Goal: Transaction & Acquisition: Book appointment/travel/reservation

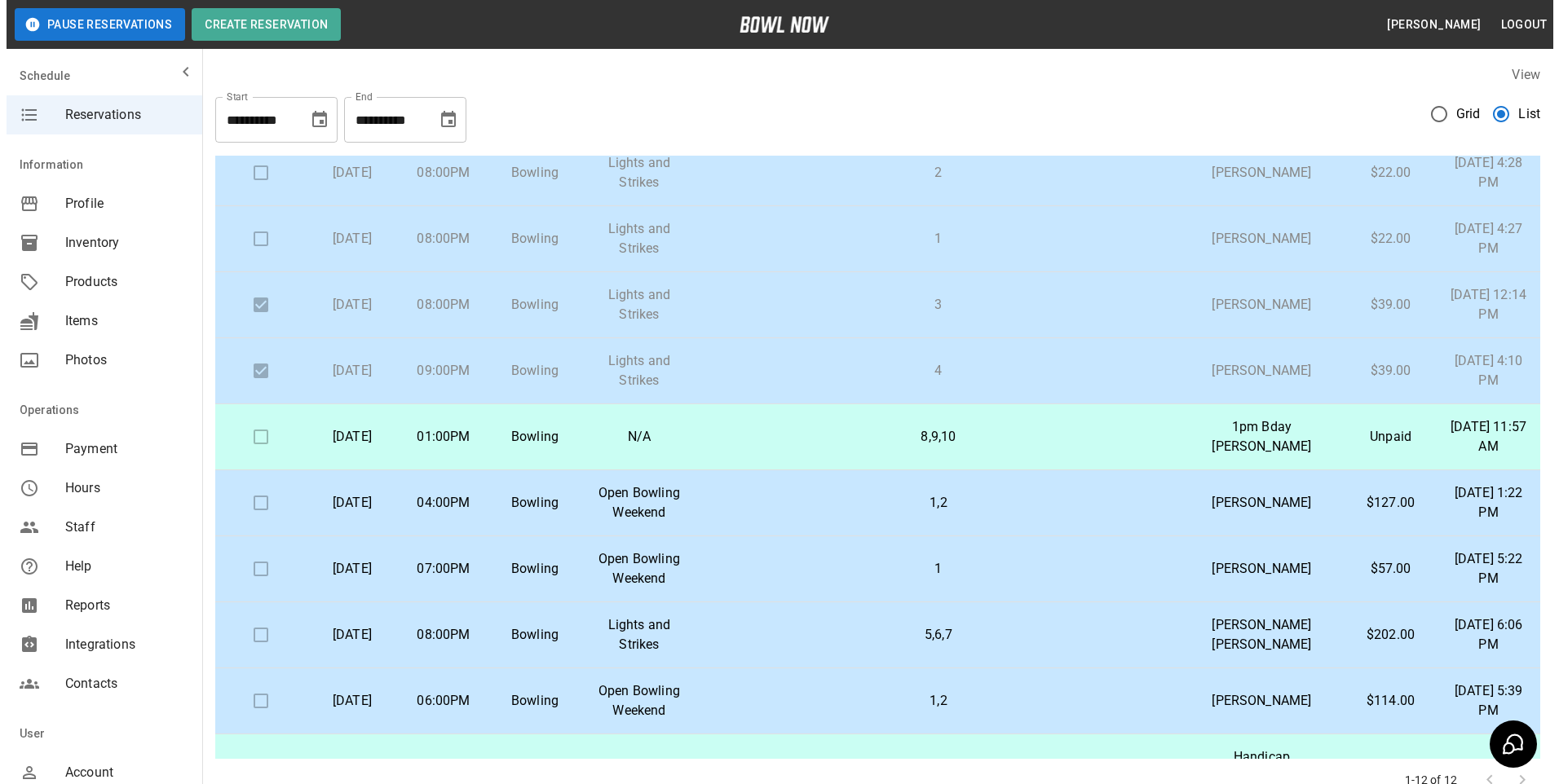
scroll to position [163, 0]
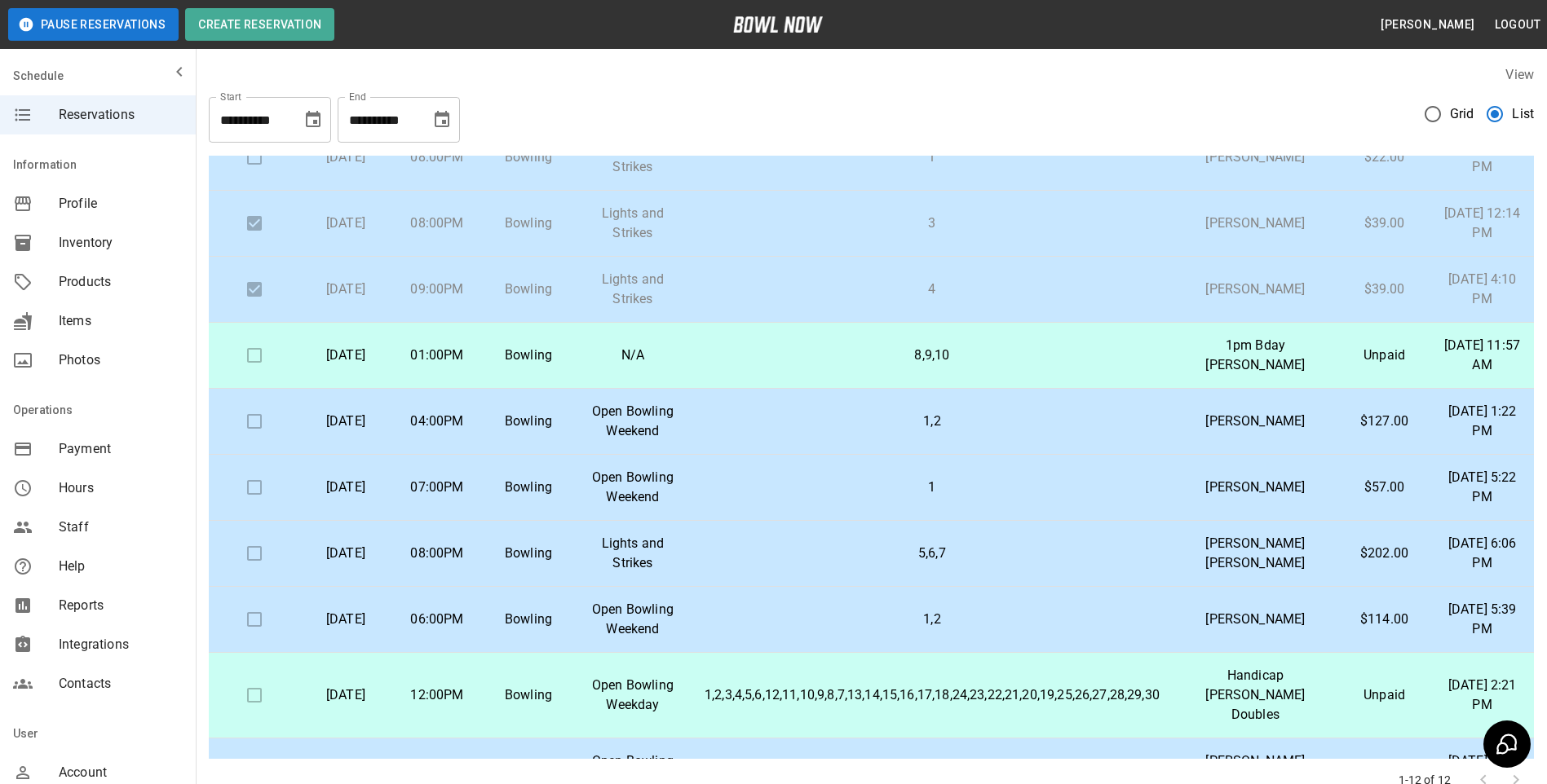
click at [797, 359] on p "8,9,10" at bounding box center [931, 355] width 455 height 20
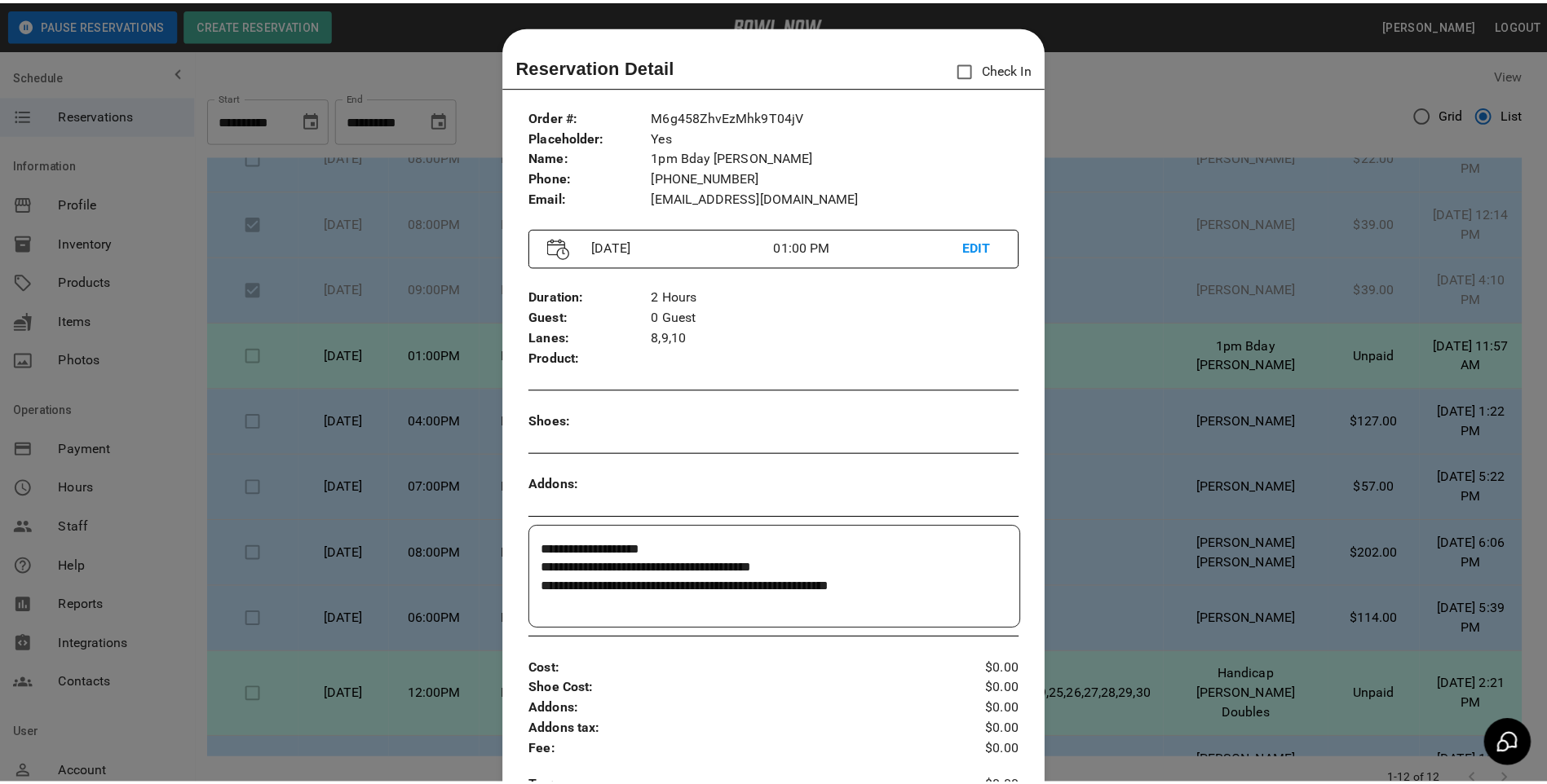
scroll to position [26, 0]
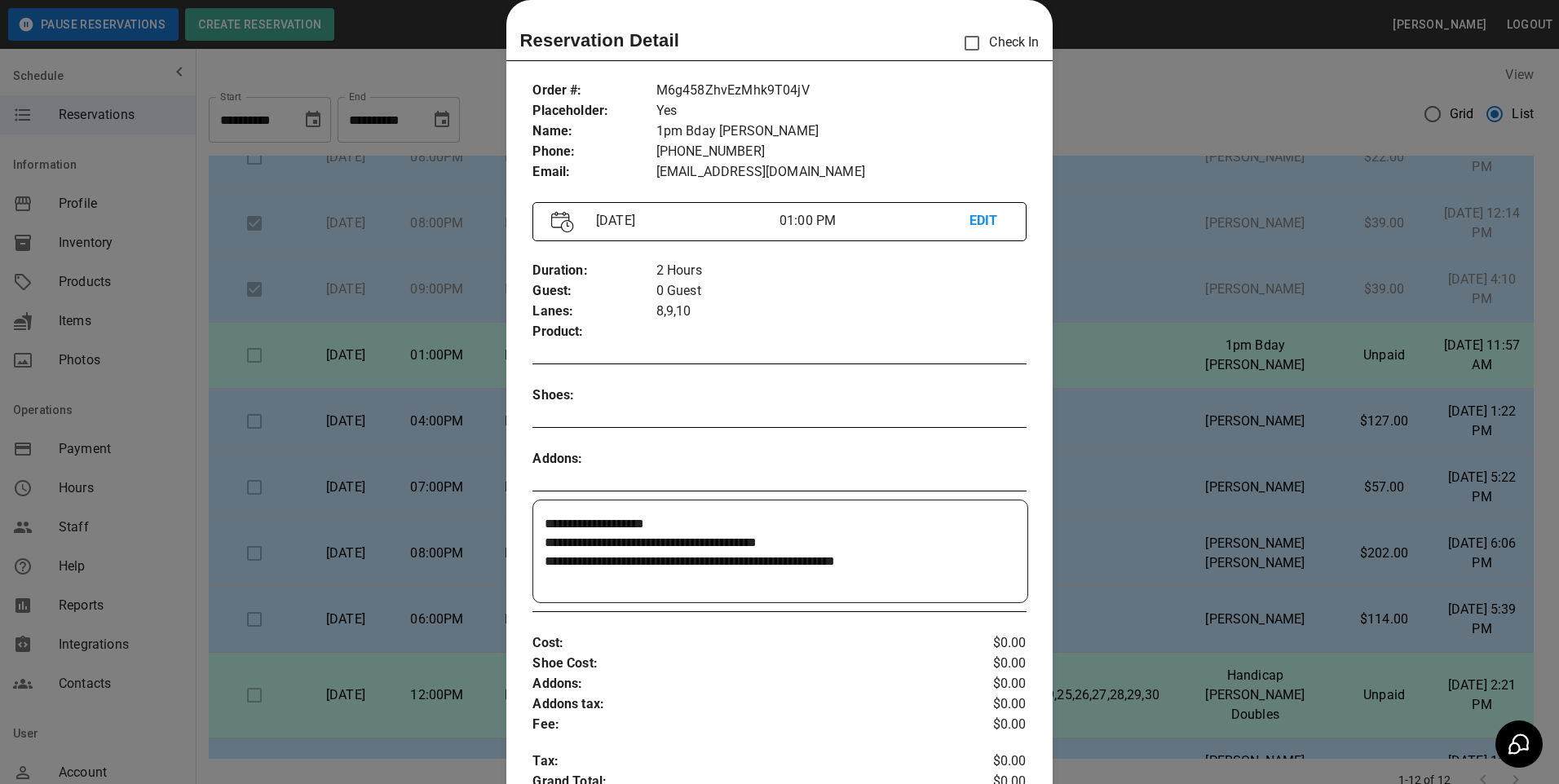
click at [1173, 107] on div at bounding box center [779, 392] width 1559 height 784
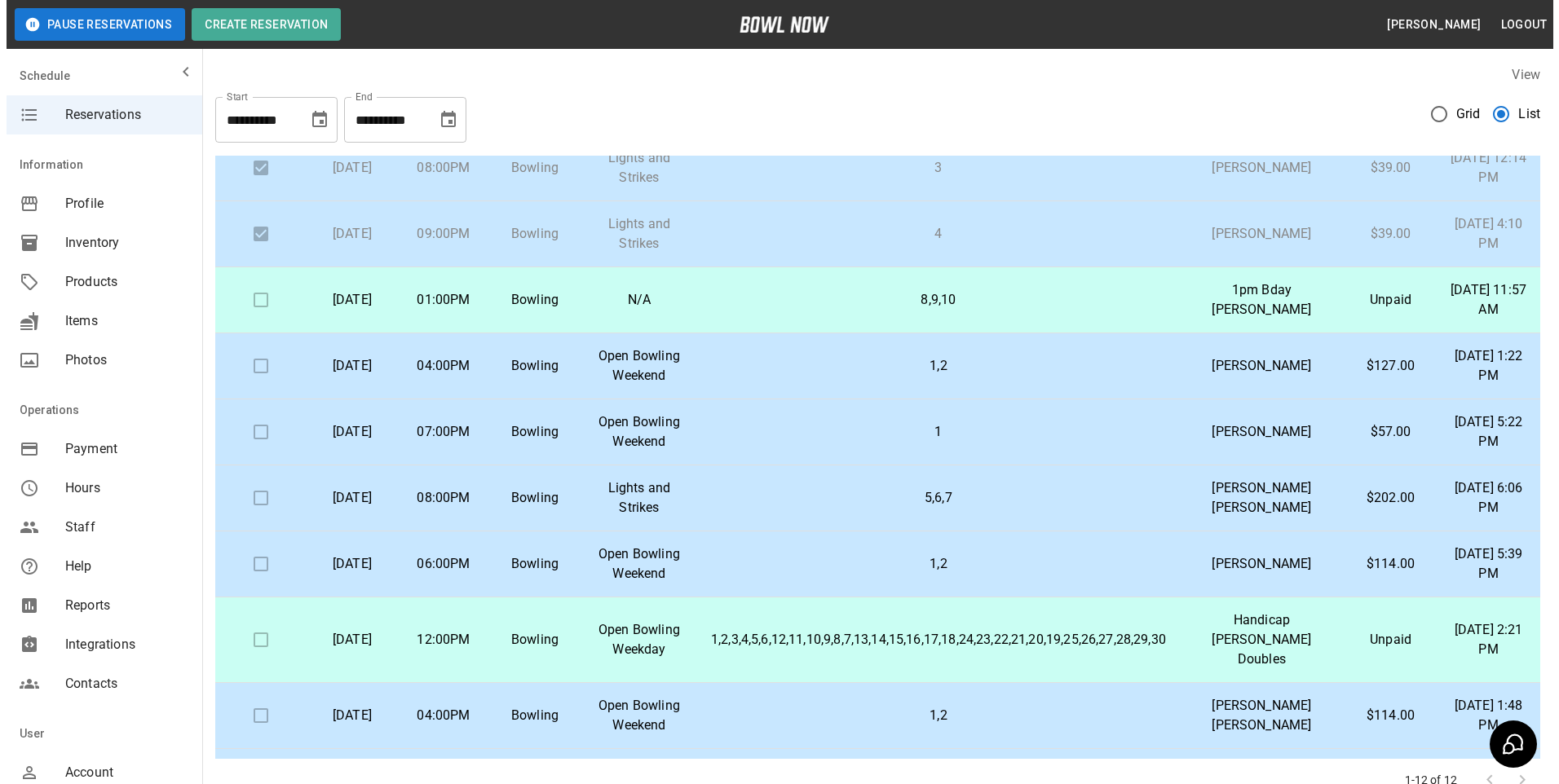
scroll to position [245, 0]
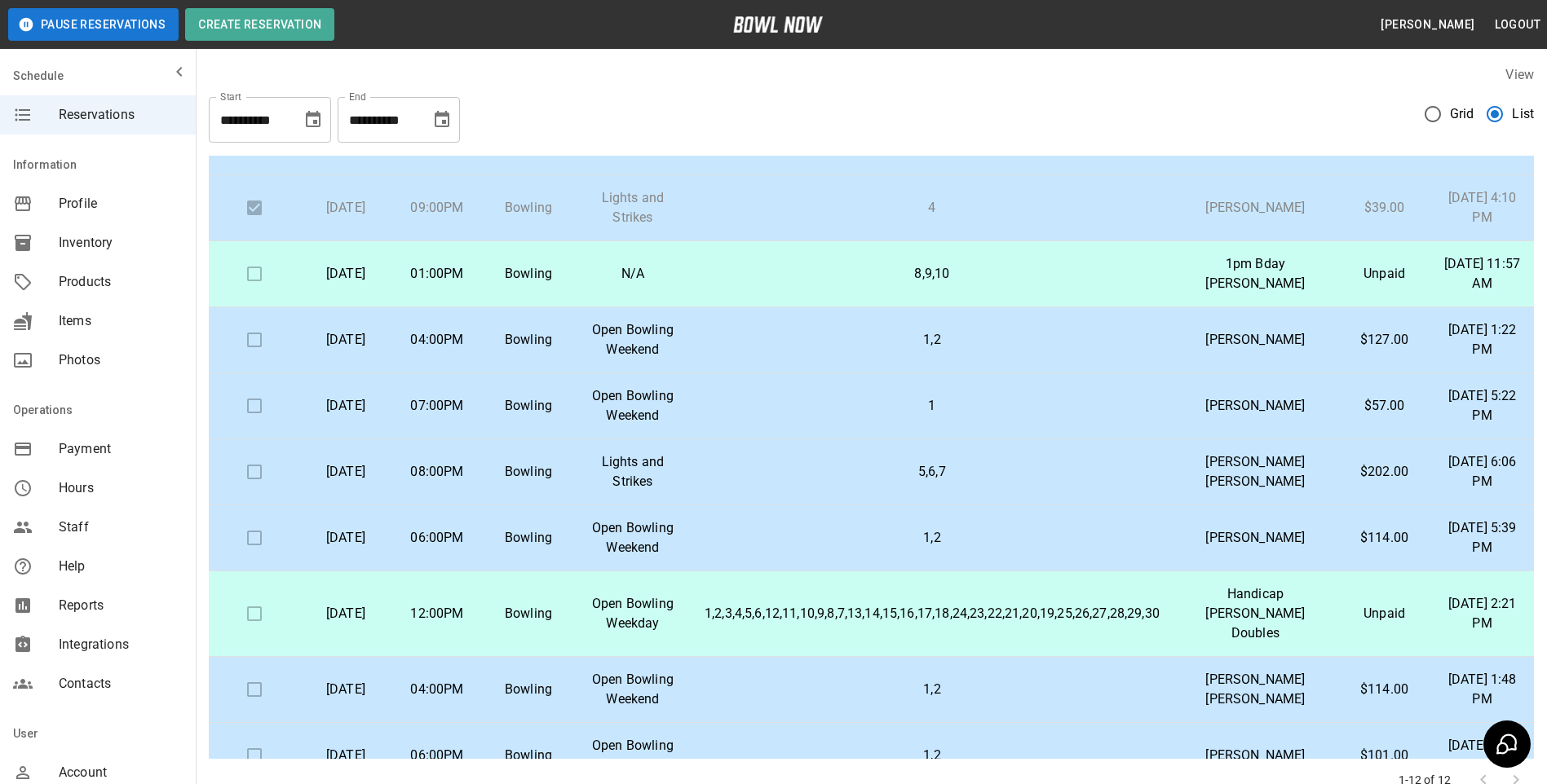
click at [668, 619] on p "Open Bowling Weekday" at bounding box center [633, 614] width 92 height 39
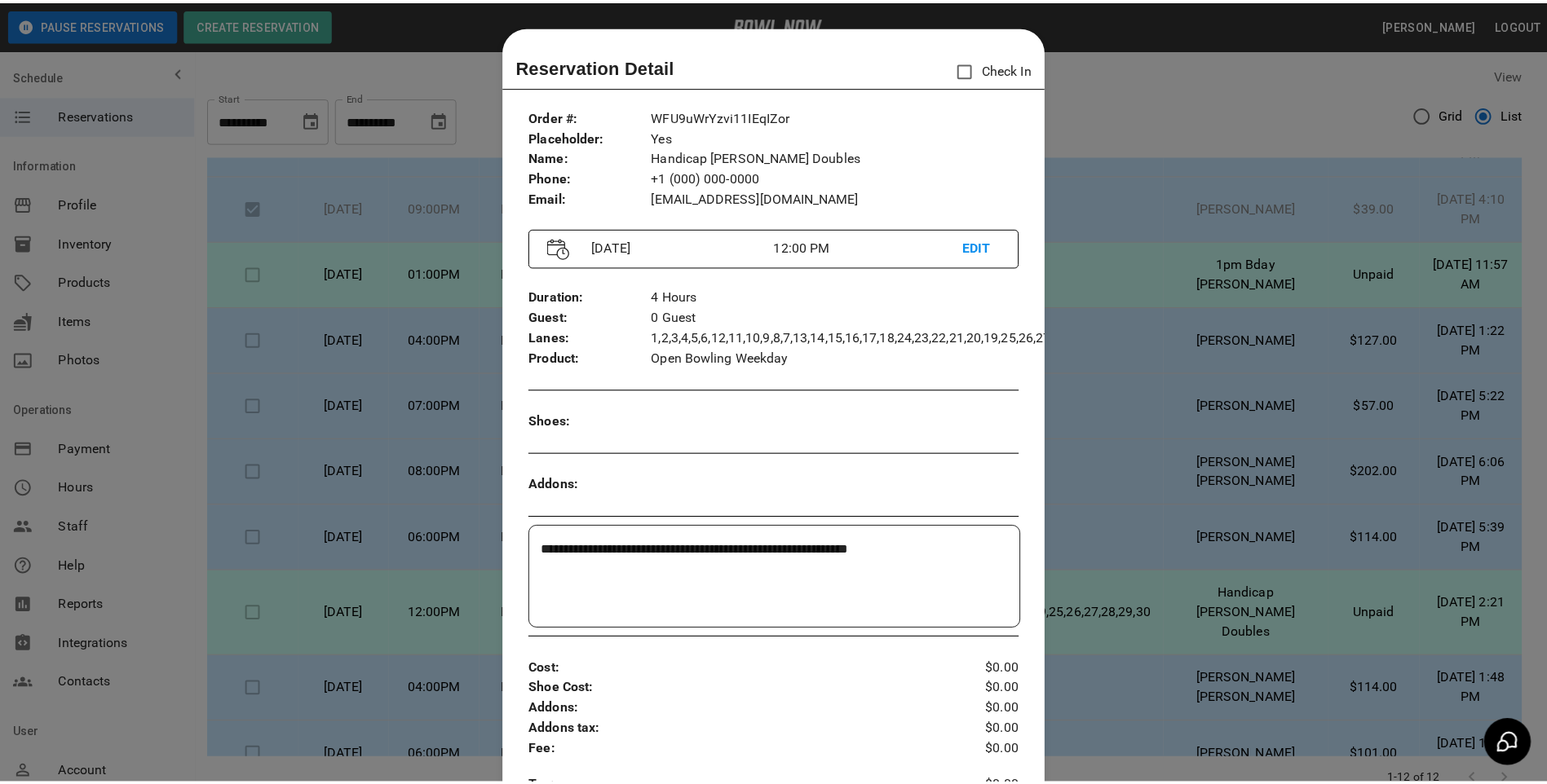
scroll to position [26, 0]
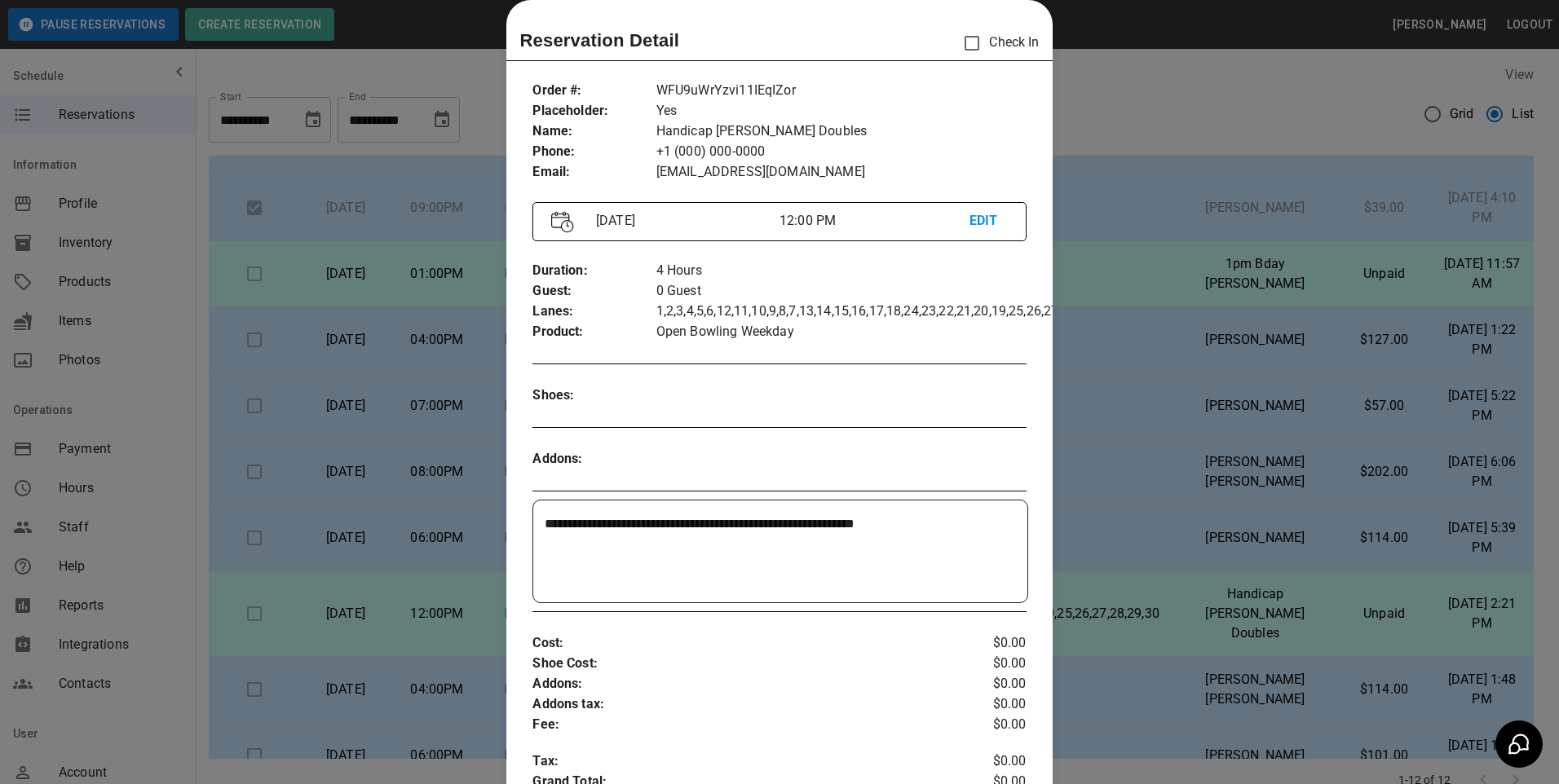
drag, startPoint x: 1113, startPoint y: 109, endPoint x: 1112, endPoint y: 133, distance: 24.0
click at [1113, 109] on div at bounding box center [779, 392] width 1559 height 784
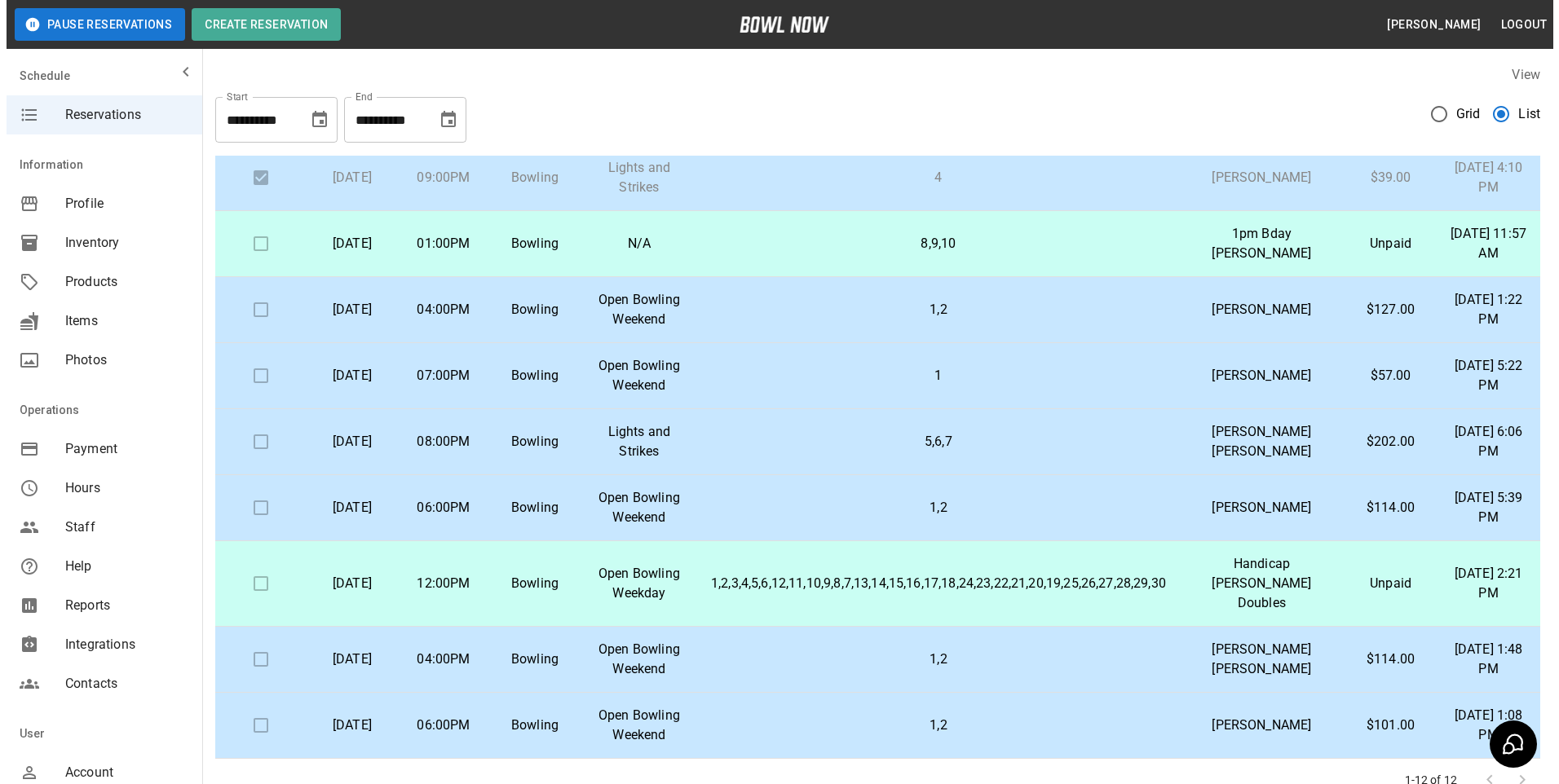
scroll to position [82, 0]
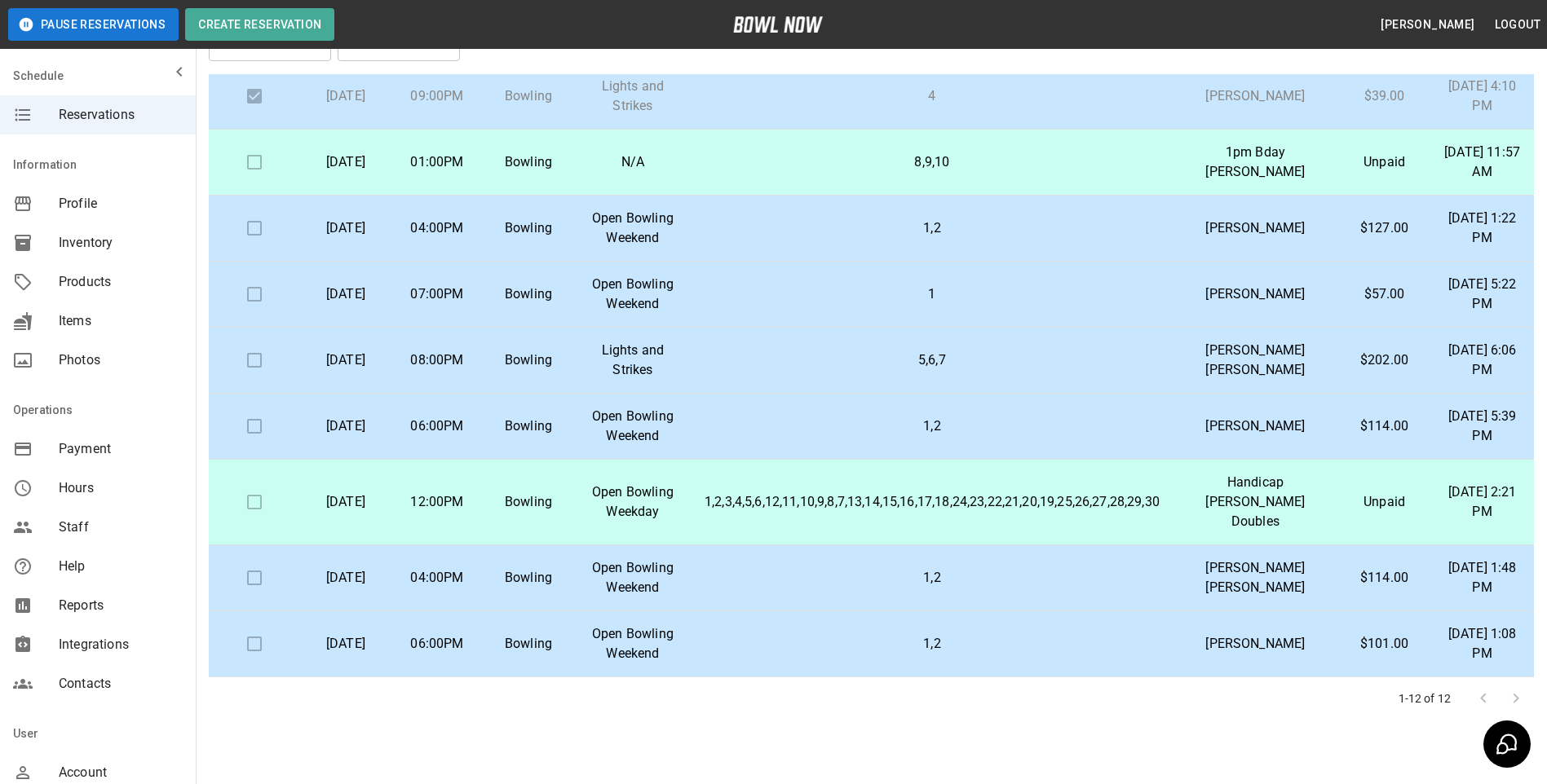
click at [929, 589] on td "1,2" at bounding box center [932, 578] width 481 height 66
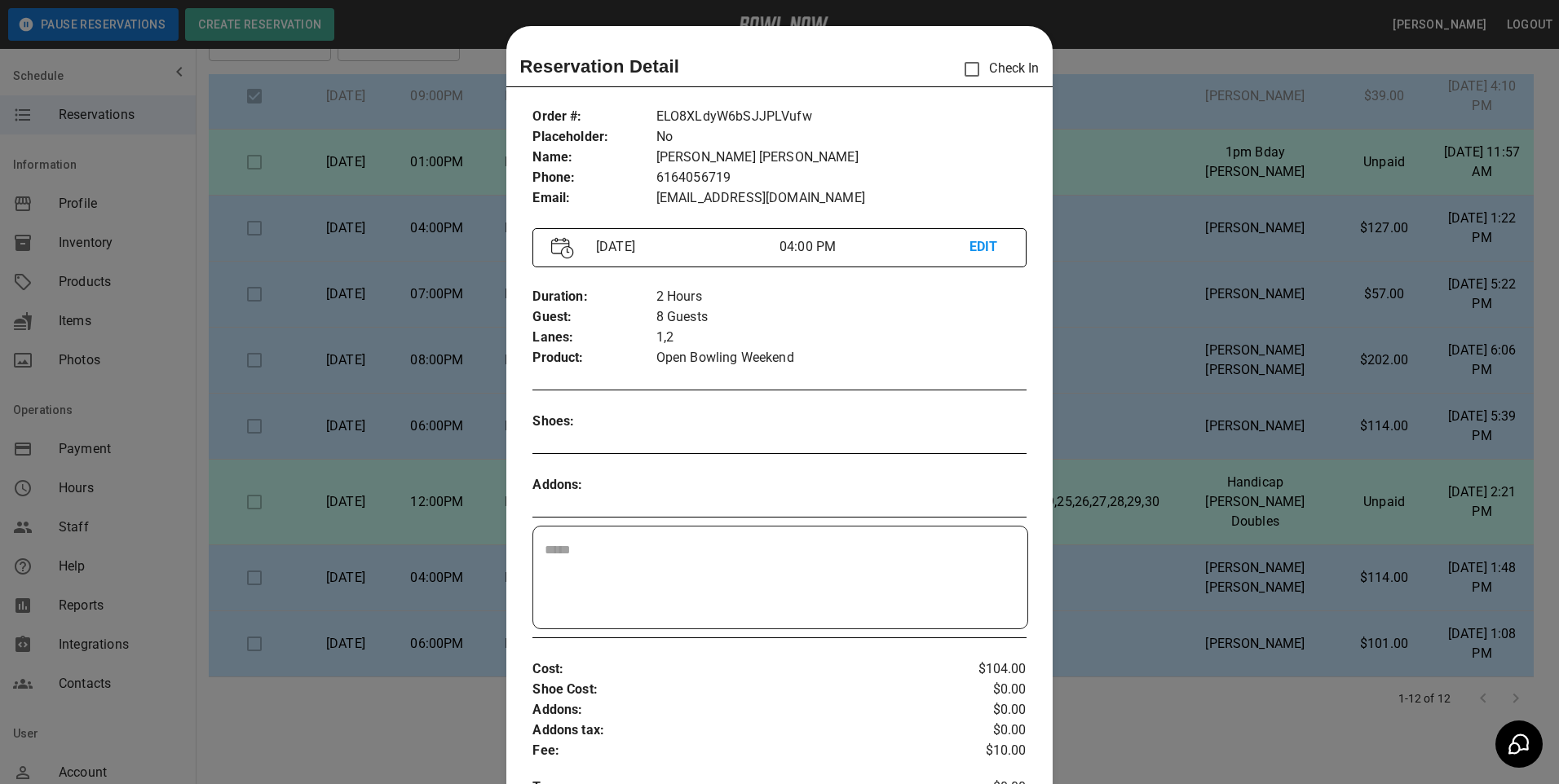
scroll to position [26, 0]
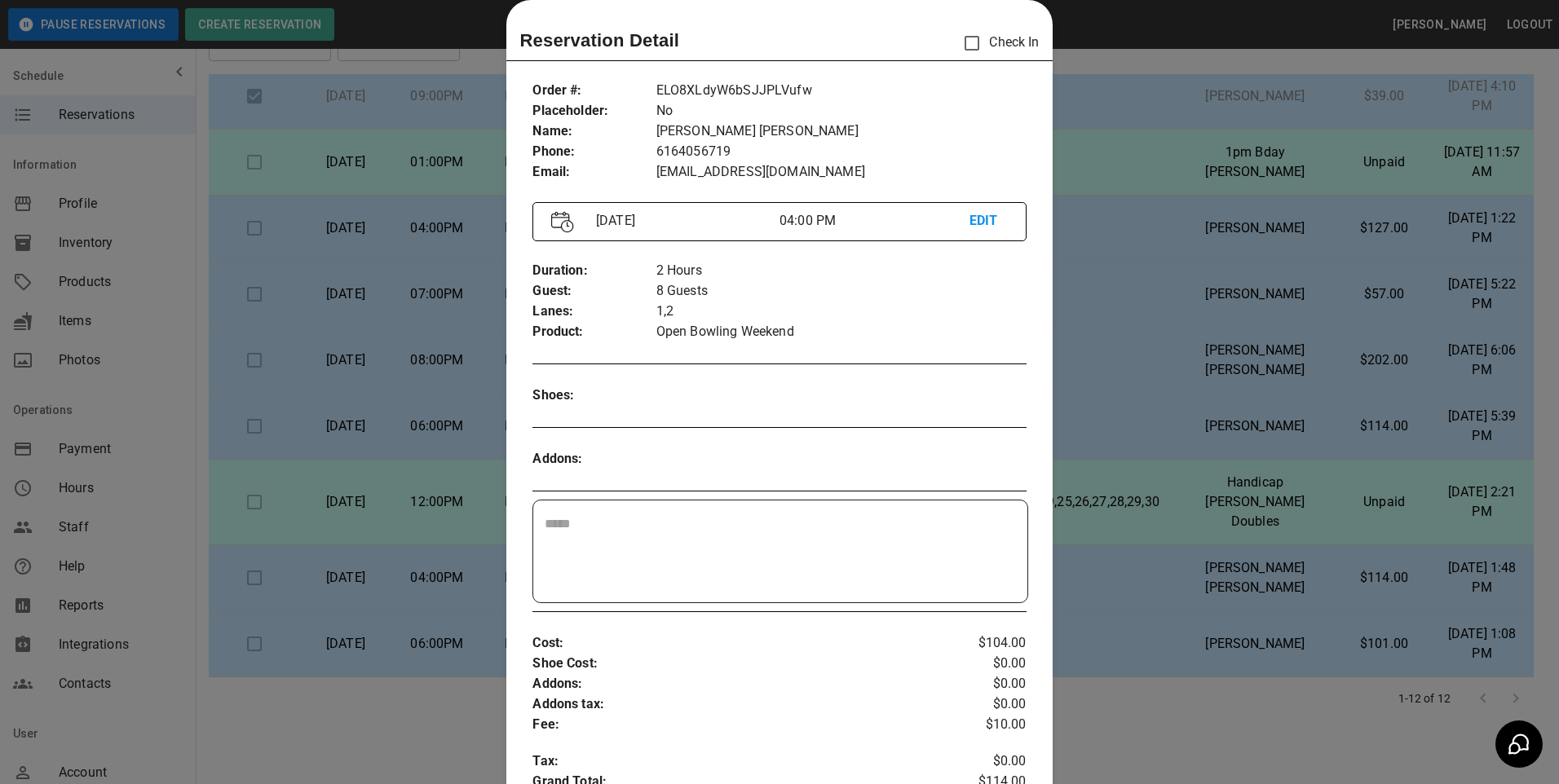
drag, startPoint x: 1111, startPoint y: 699, endPoint x: 1099, endPoint y: 699, distance: 12.0
click at [1108, 701] on div at bounding box center [779, 392] width 1559 height 784
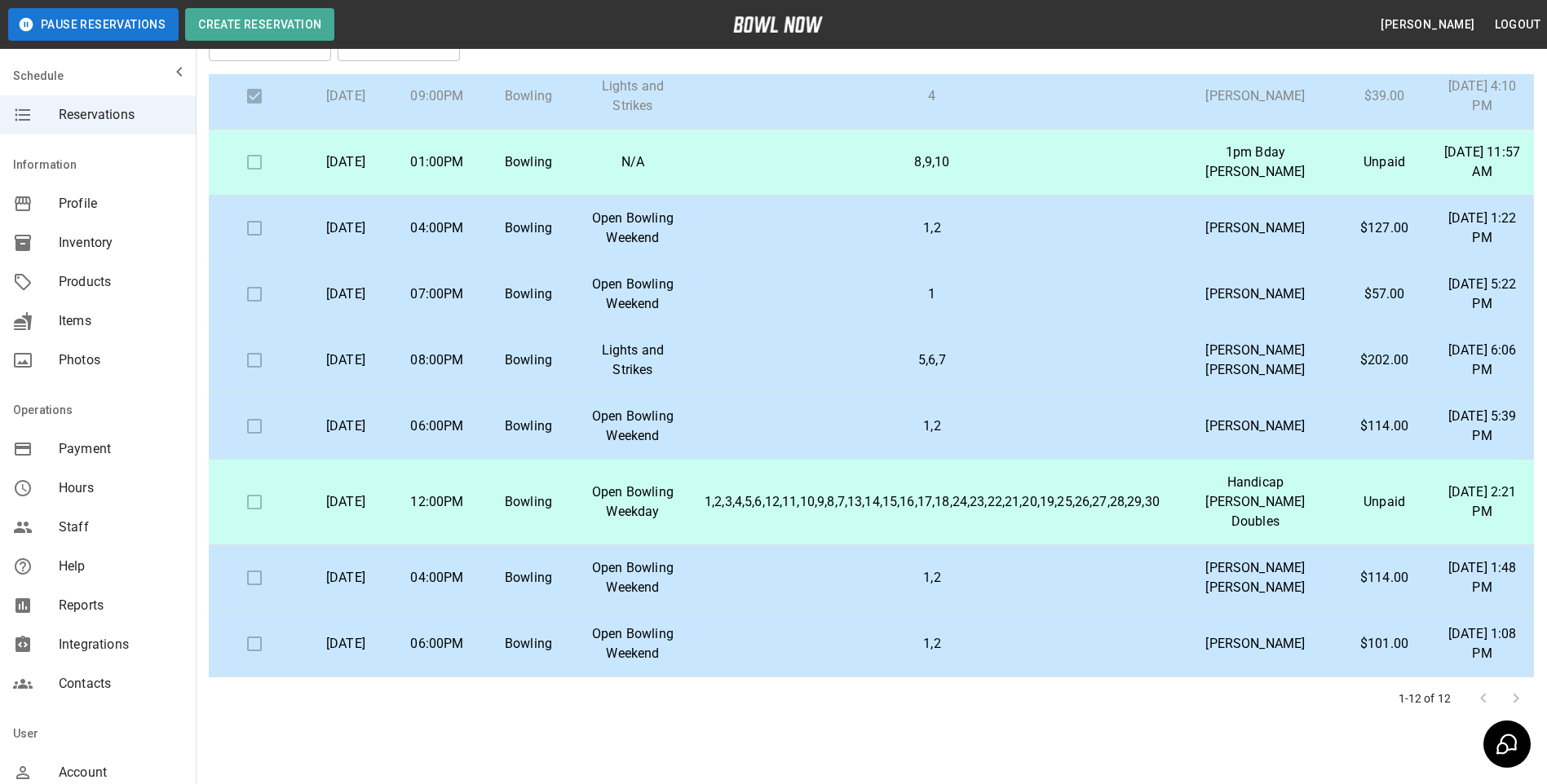
click at [1063, 670] on td "1,2" at bounding box center [932, 644] width 481 height 66
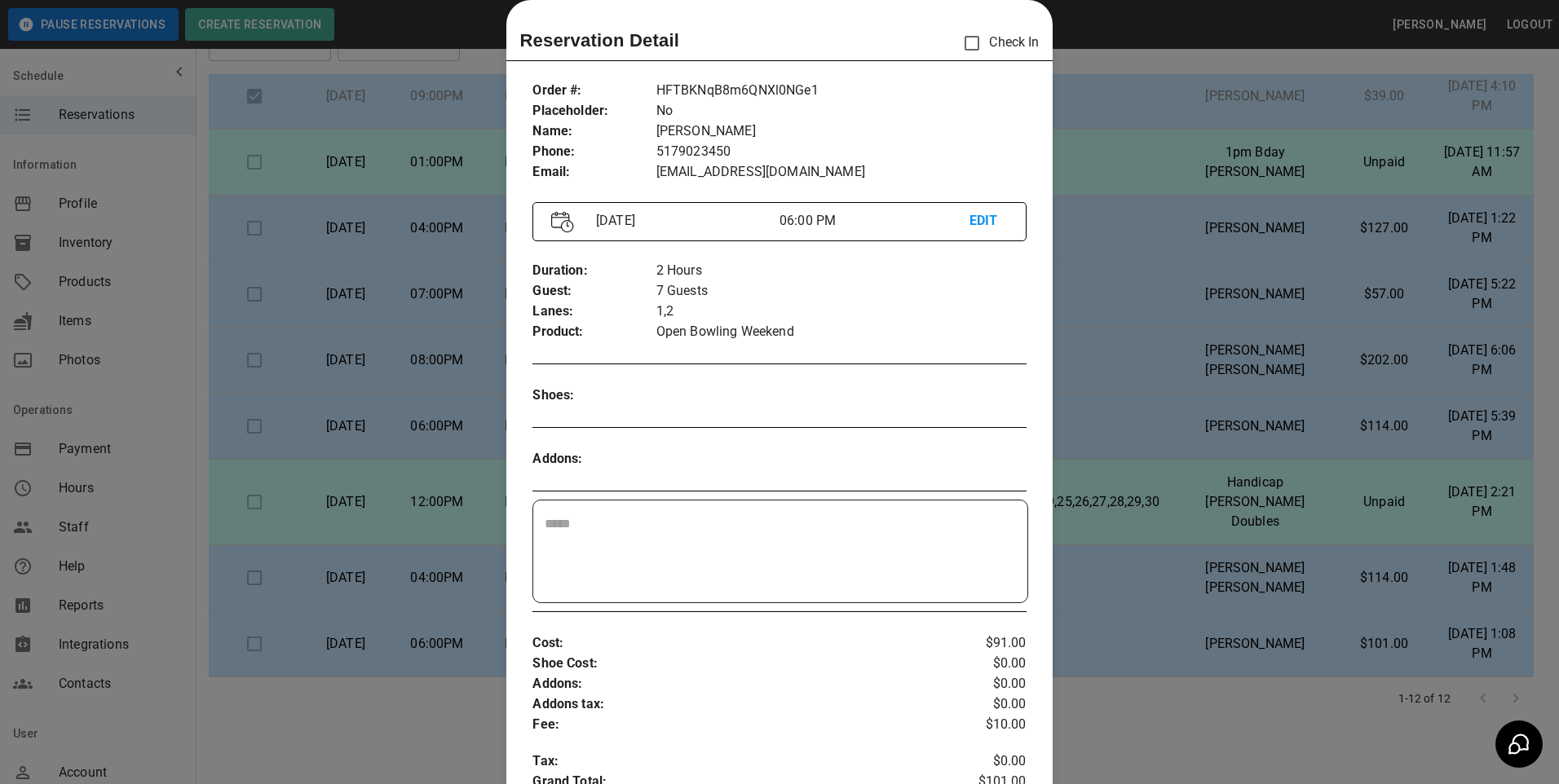
click at [1177, 723] on div at bounding box center [779, 392] width 1559 height 784
